Goal: Task Accomplishment & Management: Use online tool/utility

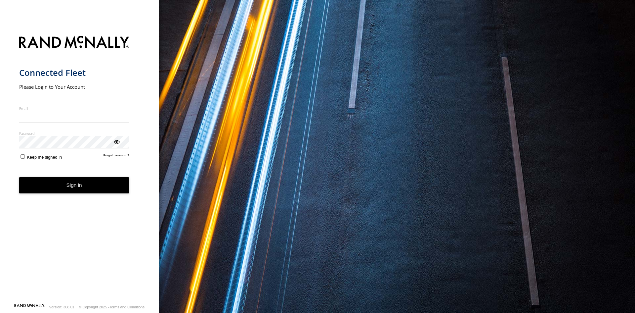
type input "**********"
click at [60, 186] on button "Sign in" at bounding box center [74, 185] width 110 height 16
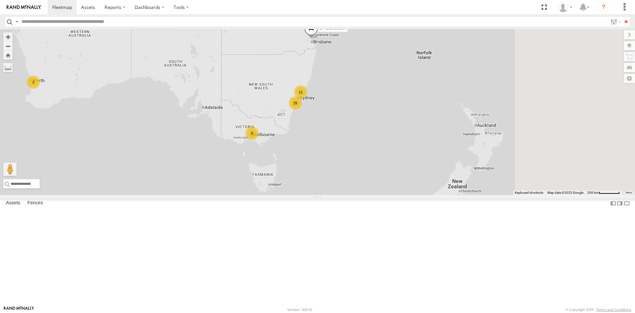
drag, startPoint x: 446, startPoint y: 144, endPoint x: 275, endPoint y: 125, distance: 171.8
click at [275, 125] on div "B - DG93WL - [PERSON_NAME] 25 2 11 9" at bounding box center [317, 112] width 635 height 166
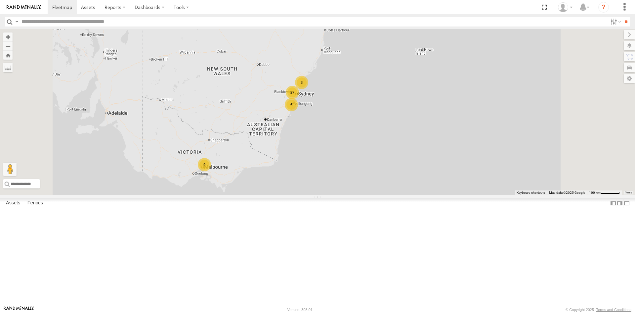
drag, startPoint x: 327, startPoint y: 160, endPoint x: 279, endPoint y: 129, distance: 56.9
click at [279, 129] on div "B - DG93WL - [PERSON_NAME] 6 27 3 9" at bounding box center [317, 112] width 635 height 166
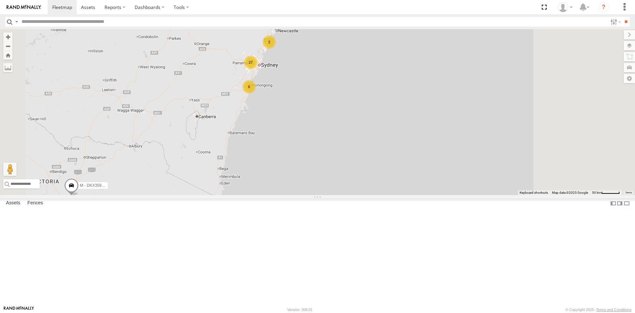
drag, startPoint x: 427, startPoint y: 132, endPoint x: 377, endPoint y: 123, distance: 50.7
click at [377, 123] on div "B - DG93WL - [PERSON_NAME] 6 27 2 7 C - DTL91S - [PERSON_NAME] - CZ65YA - [PERS…" at bounding box center [317, 112] width 635 height 166
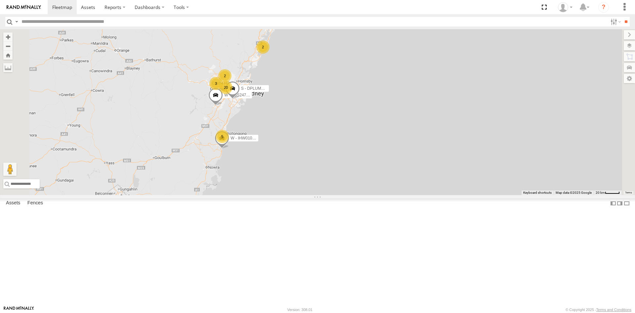
drag, startPoint x: 274, startPoint y: 86, endPoint x: 276, endPoint y: 105, distance: 19.3
click at [276, 105] on div "B - DG93WL - [PERSON_NAME] C - DTL91S - [PERSON_NAME] - CZ65YA - [PERSON_NAME] …" at bounding box center [317, 112] width 635 height 166
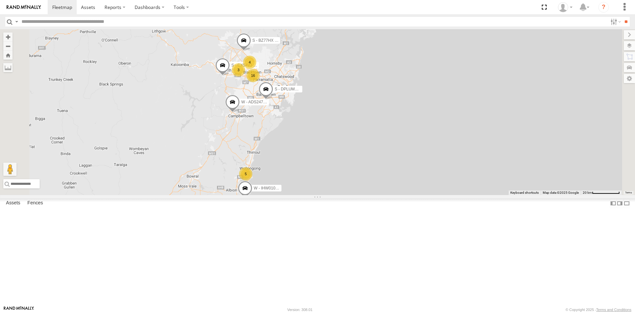
click at [318, 104] on div "B - DG93WL - [PERSON_NAME] C - DTL91S - [PERSON_NAME] - CZ65YA - [PERSON_NAME] …" at bounding box center [317, 112] width 635 height 166
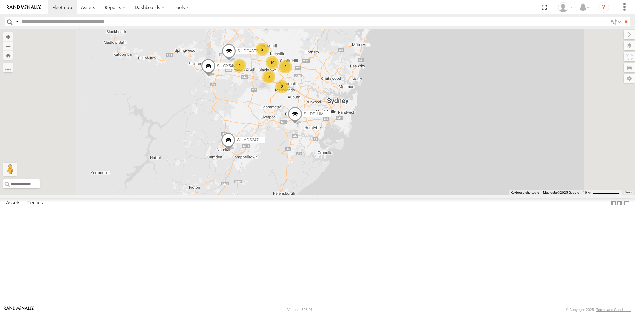
drag, startPoint x: 340, startPoint y: 171, endPoint x: 325, endPoint y: 142, distance: 33.3
click at [326, 144] on div "B - DG93WL - [PERSON_NAME] C - DTL91S - [PERSON_NAME] - CZ65YA - [PERSON_NAME] …" at bounding box center [317, 112] width 635 height 166
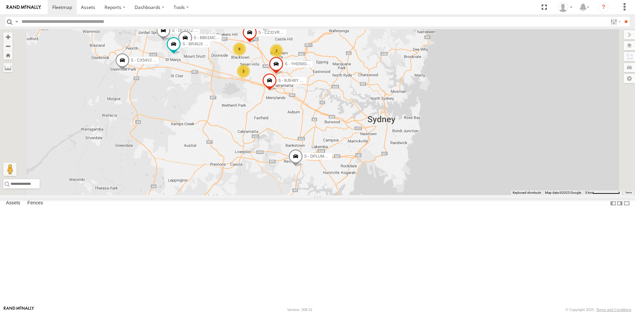
drag, startPoint x: 334, startPoint y: 104, endPoint x: 300, endPoint y: 147, distance: 55.2
click at [300, 147] on div "B - DG93WL - [PERSON_NAME] C - DTL91S - [PERSON_NAME] - CZ65YA - [PERSON_NAME] …" at bounding box center [317, 112] width 635 height 166
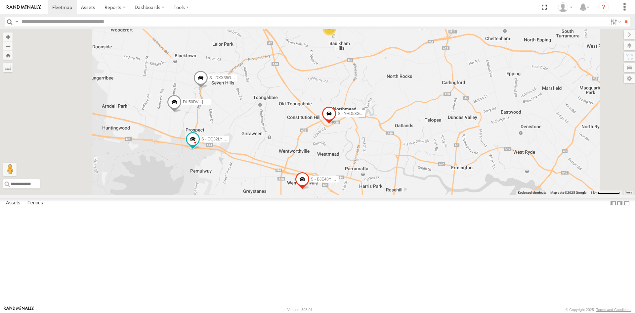
drag, startPoint x: 255, startPoint y: 149, endPoint x: 274, endPoint y: 168, distance: 27.2
click at [274, 168] on div "B - DG93WL - [PERSON_NAME] C - DTL91S - [PERSON_NAME] M - CZ65YA - [PERSON_NAME…" at bounding box center [317, 112] width 635 height 166
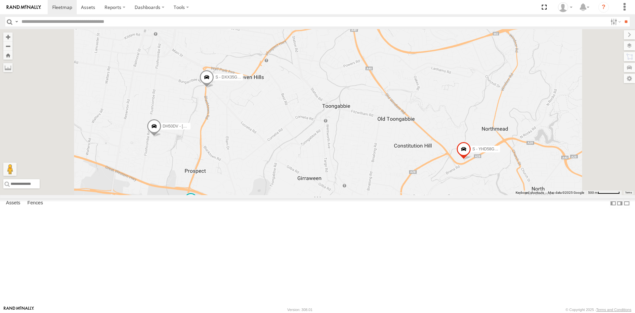
drag, startPoint x: 260, startPoint y: 130, endPoint x: 268, endPoint y: 168, distance: 39.5
click at [268, 168] on div "B - DG93WL - [PERSON_NAME] C - DTL91S - [PERSON_NAME] M - CZ65YA - [PERSON_NAME…" at bounding box center [317, 112] width 635 height 166
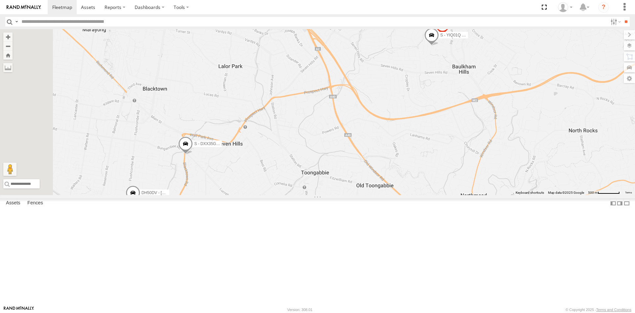
drag, startPoint x: 224, startPoint y: 77, endPoint x: 237, endPoint y: 99, distance: 25.8
click at [237, 99] on div "B - DG93WL - [PERSON_NAME] C - DTL91S - [PERSON_NAME] M - CZ65YA - [PERSON_NAME…" at bounding box center [317, 112] width 635 height 166
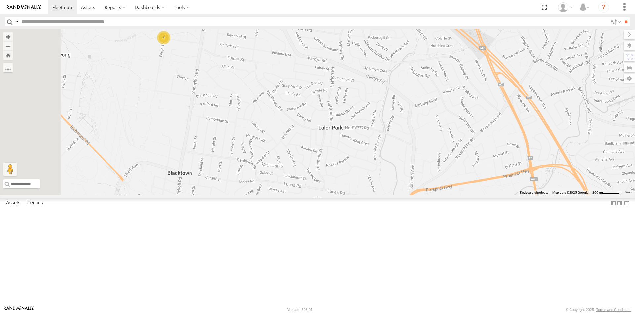
drag, startPoint x: 216, startPoint y: 87, endPoint x: 252, endPoint y: 137, distance: 61.9
click at [252, 137] on div "B - DG93WL - [PERSON_NAME] C - DTL91S - [PERSON_NAME] M - CZ65YA - [PERSON_NAME…" at bounding box center [317, 112] width 635 height 166
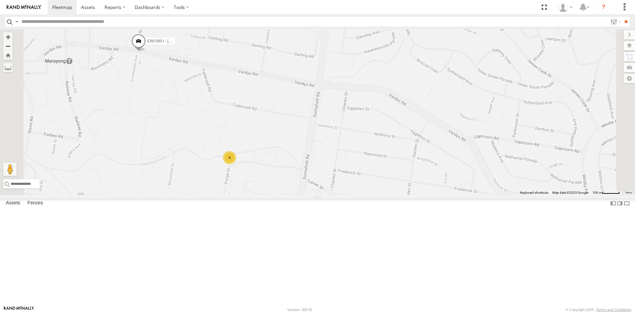
drag, startPoint x: 197, startPoint y: 76, endPoint x: 200, endPoint y: 162, distance: 85.4
click at [200, 162] on div "B - DG93WL - [PERSON_NAME] C - DTL91S - [PERSON_NAME] M - CZ65YA - [PERSON_NAME…" at bounding box center [317, 112] width 635 height 166
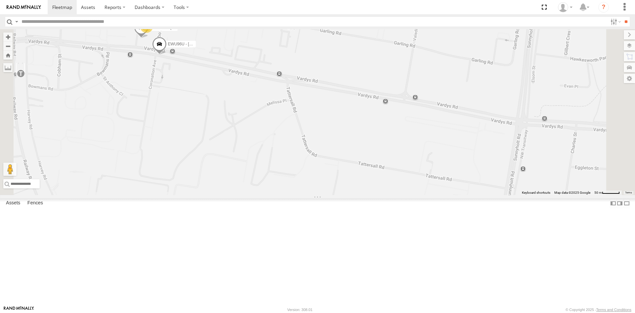
drag, startPoint x: 197, startPoint y: 116, endPoint x: 199, endPoint y: 129, distance: 13.0
click at [199, 129] on div "B - DG93WL - [PERSON_NAME] C - DTL91S - [PERSON_NAME] M - CZ65YA - [PERSON_NAME…" at bounding box center [317, 112] width 635 height 166
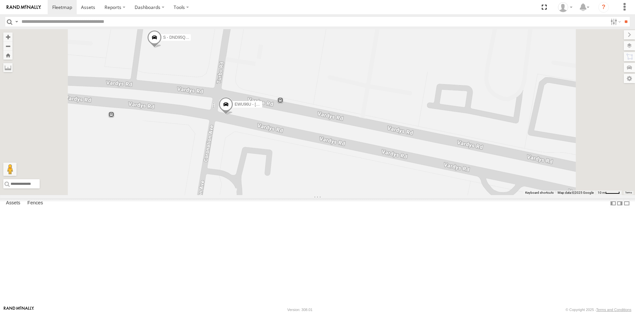
drag, startPoint x: 212, startPoint y: 86, endPoint x: 211, endPoint y: 127, distance: 41.1
click at [212, 127] on div "B - DG93WL - [PERSON_NAME] C - DTL91S - [PERSON_NAME] M - CZ65YA - [PERSON_NAME…" at bounding box center [317, 112] width 635 height 166
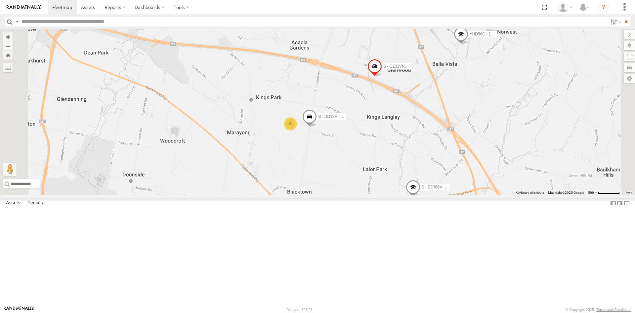
drag, startPoint x: 358, startPoint y: 165, endPoint x: 337, endPoint y: 124, distance: 46.5
click at [337, 124] on div "S - CQ32LY - [PERSON_NAME] S - CZ31VR - [PERSON_NAME] YHD56C - [PERSON_NAME] S …" at bounding box center [317, 112] width 635 height 166
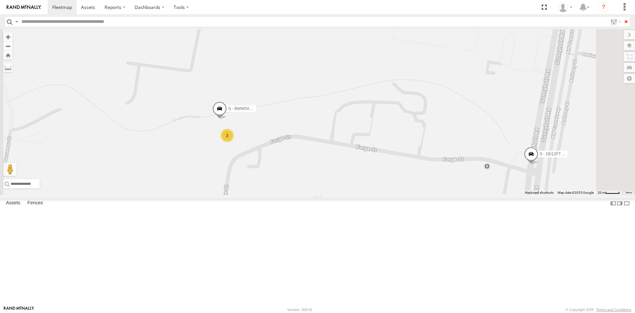
click at [0, 0] on div "All Assets" at bounding box center [0, 0] width 0 height 0
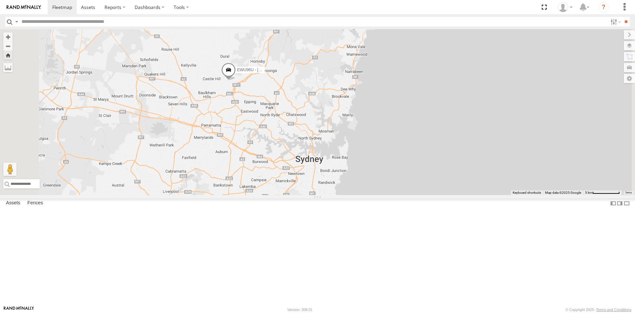
click at [0, 0] on div "Video" at bounding box center [0, 0] width 0 height 0
click at [65, 9] on span at bounding box center [62, 7] width 20 height 6
